Goal: Download file/media

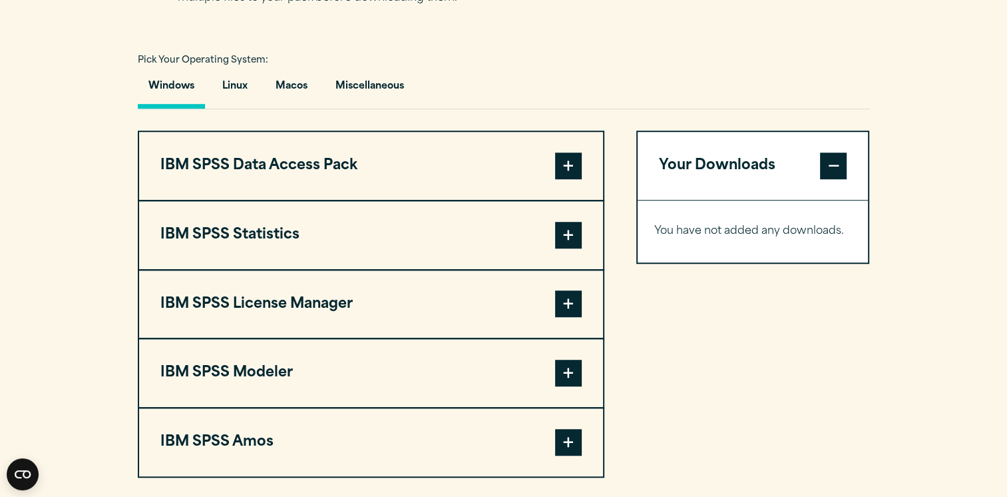
scroll to position [971, 0]
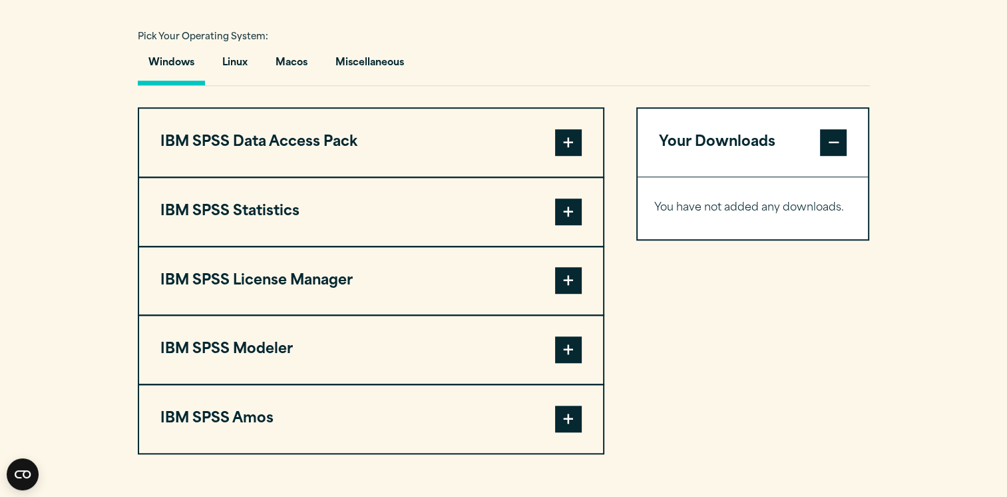
click at [570, 206] on span at bounding box center [568, 211] width 27 height 27
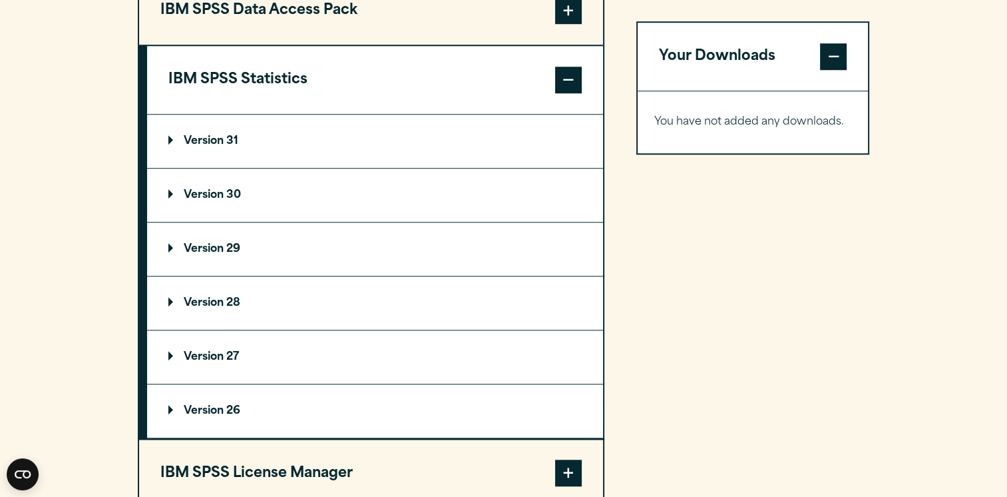
scroll to position [1077, 0]
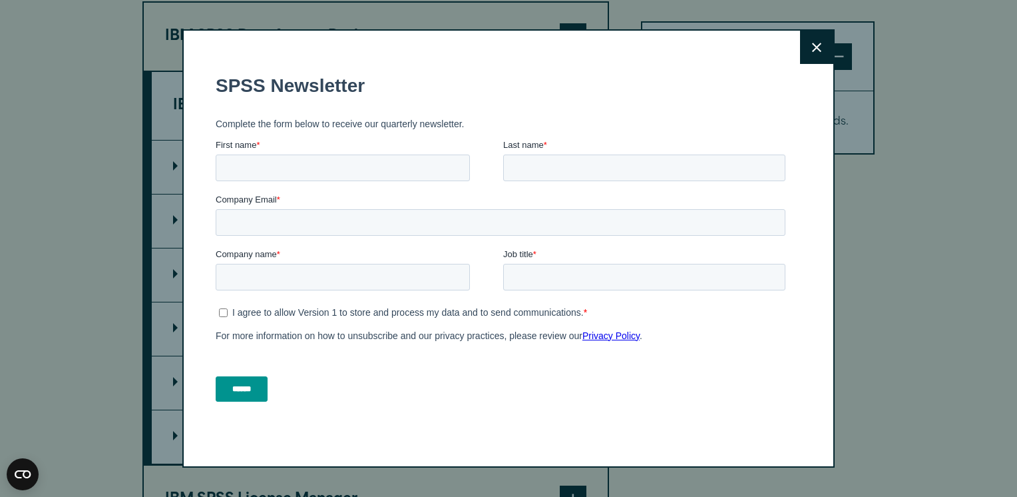
click at [1007, 242] on html "Consent Details [#IABV2SETTINGS#] About This website uses cookies We use cookie…" at bounding box center [508, 353] width 1017 height 2860
click at [812, 47] on icon at bounding box center [816, 47] width 9 height 9
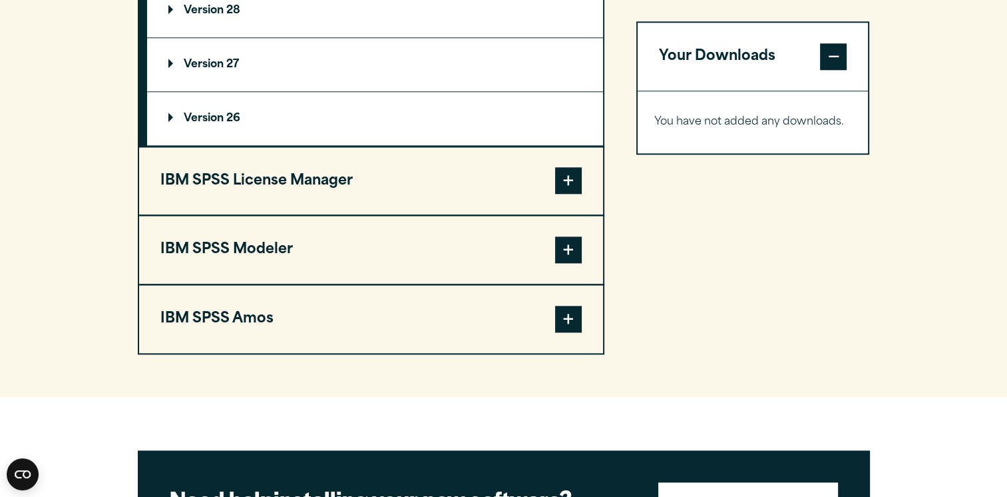
scroll to position [1402, 0]
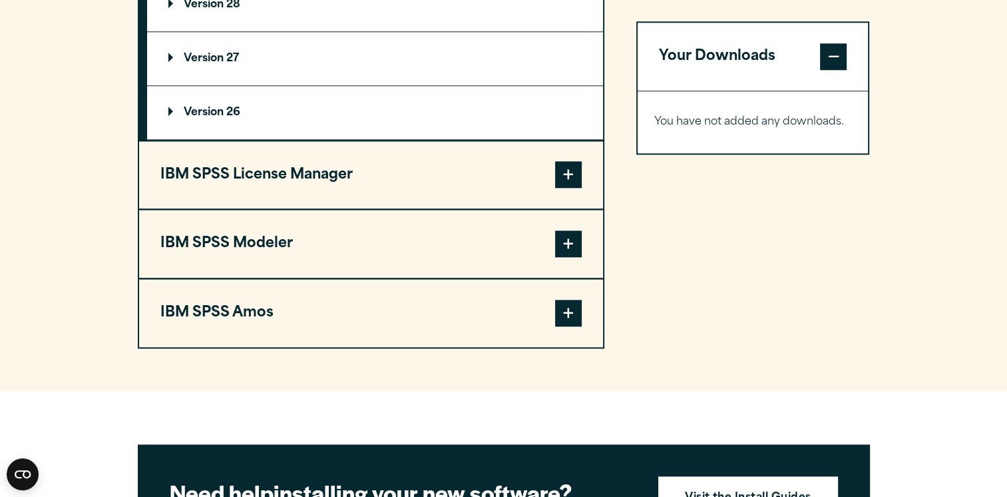
click at [568, 241] on span at bounding box center [568, 243] width 27 height 27
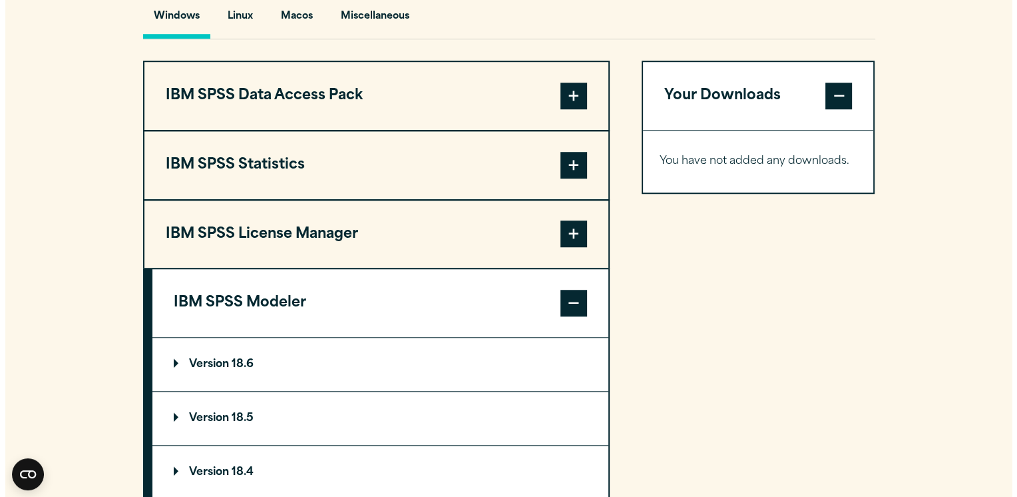
scroll to position [1015, 0]
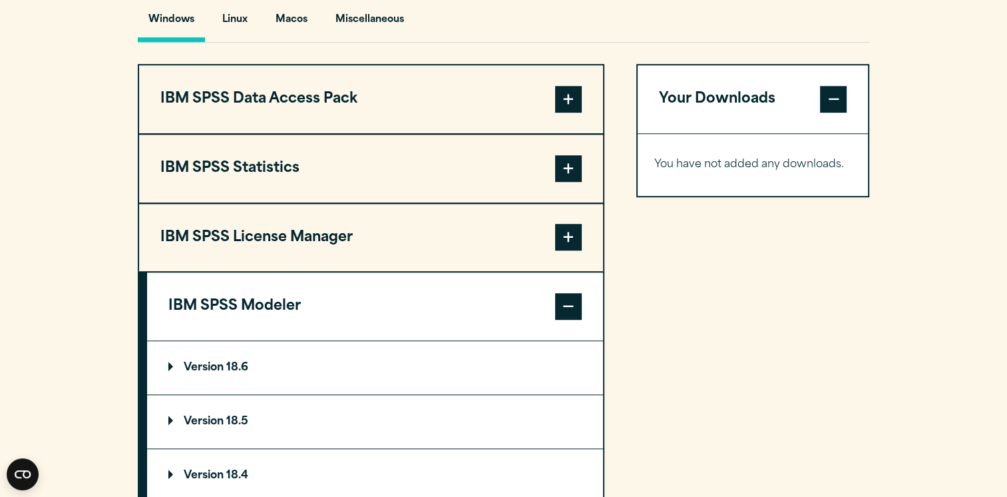
click at [476, 172] on button "IBM SPSS Statistics" at bounding box center [371, 168] width 464 height 68
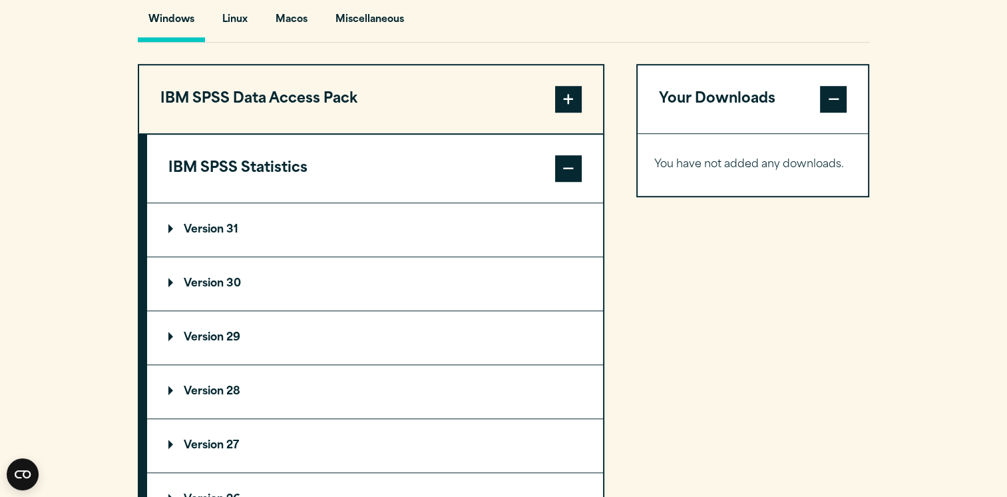
click at [200, 224] on p "Version 31" at bounding box center [203, 229] width 70 height 11
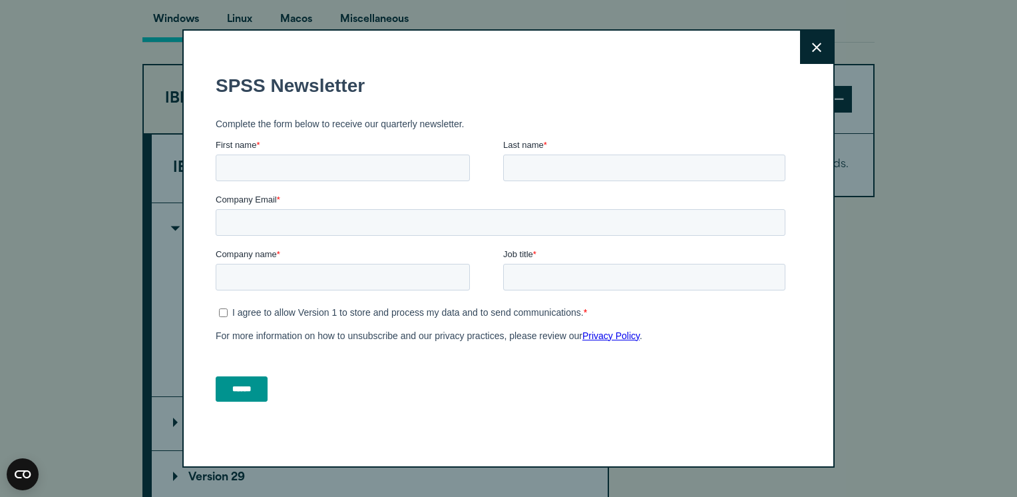
click at [815, 39] on button "Close" at bounding box center [816, 47] width 33 height 33
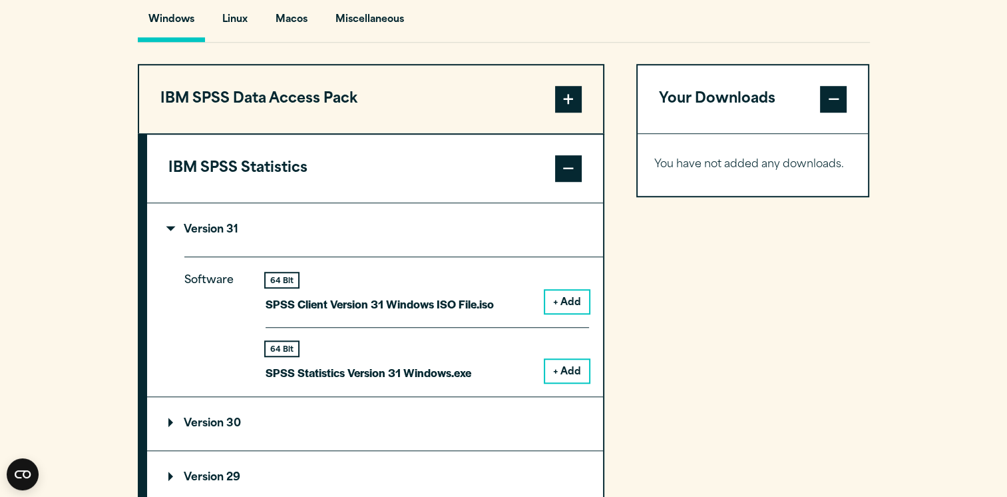
click at [560, 364] on button "+ Add" at bounding box center [567, 371] width 44 height 23
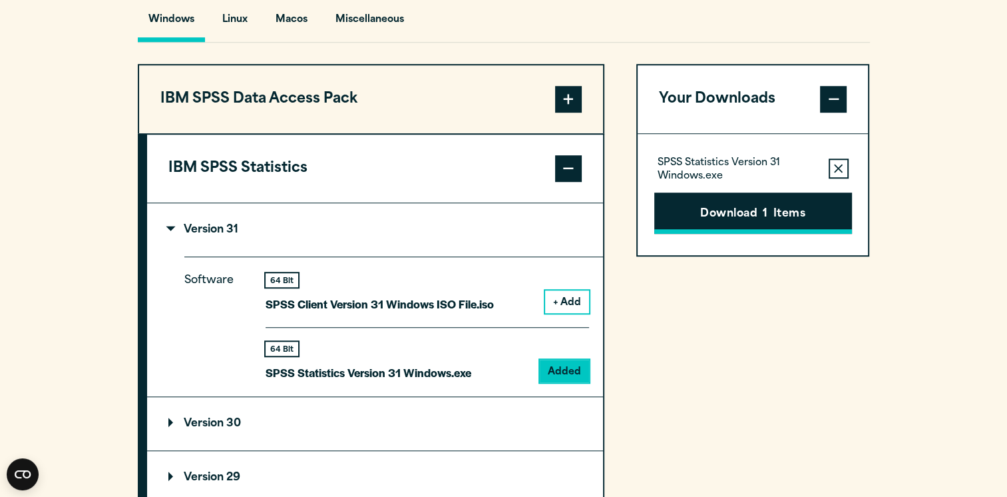
click at [750, 216] on button "Download 1 Items" at bounding box center [754, 212] width 198 height 41
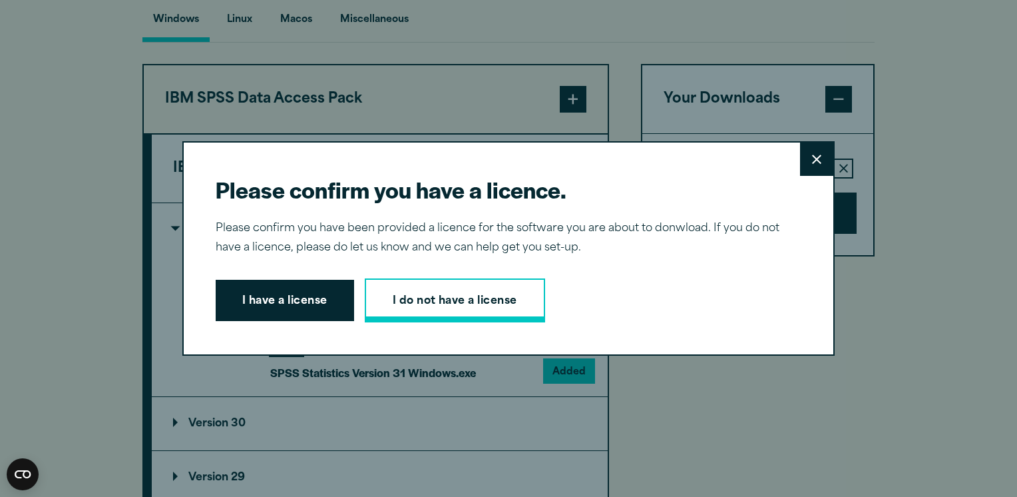
click at [481, 304] on link "I do not have a license" at bounding box center [455, 300] width 180 height 44
